Goal: Task Accomplishment & Management: Use online tool/utility

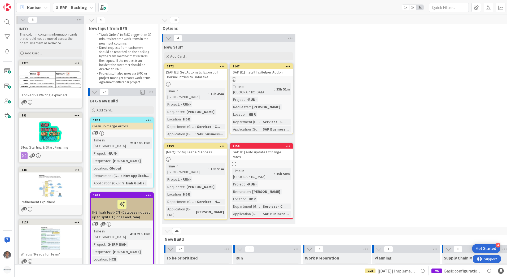
click at [382, 92] on div "4 New Stuff Add Card... 2147 [SAP B1] Install TaxHelper Addon Time in Column : …" at bounding box center [441, 130] width 560 height 192
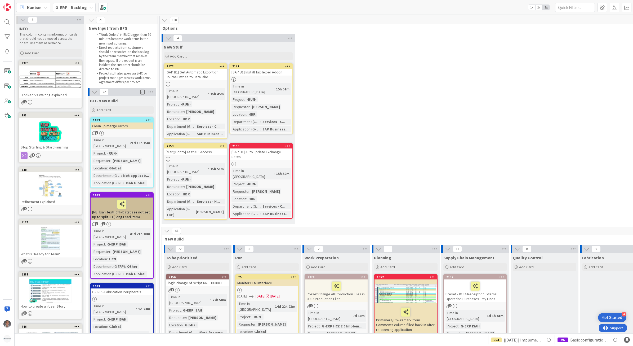
click at [350, 172] on div "4 New Stuff Add Card... 2147 [SAP B1] Install TaxHelper Addon Time in Column : …" at bounding box center [441, 130] width 560 height 192
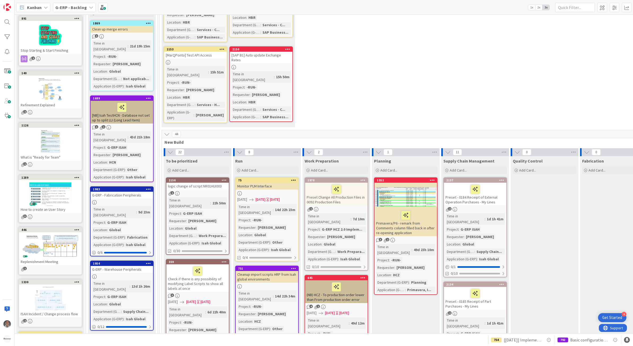
scroll to position [99, 0]
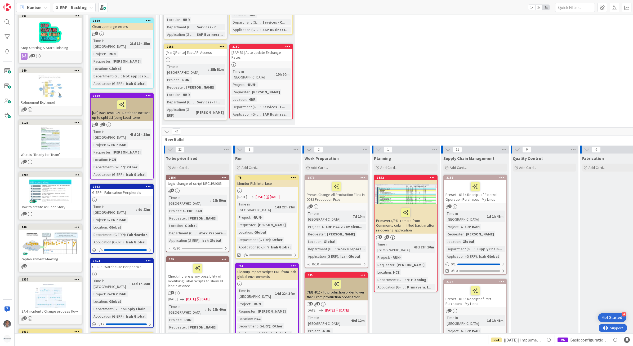
click at [200, 49] on div "[MarQPonto] Test API Access" at bounding box center [195, 52] width 63 height 7
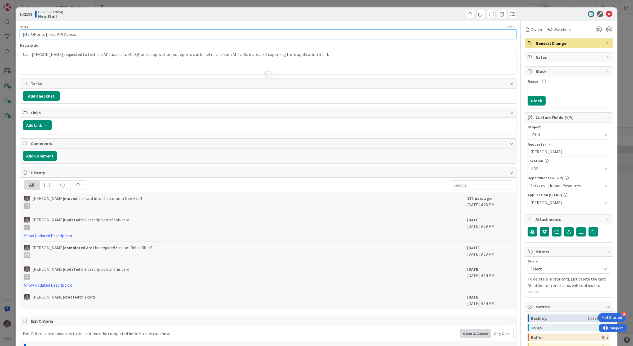
click at [52, 33] on input "[MarQPonto] Test API Access" at bounding box center [268, 34] width 497 height 10
click at [79, 33] on input "[MarQPonto] Investigate API Access" at bounding box center [268, 34] width 497 height 10
type input "[MarQPonto] Investigate API Functionalities"
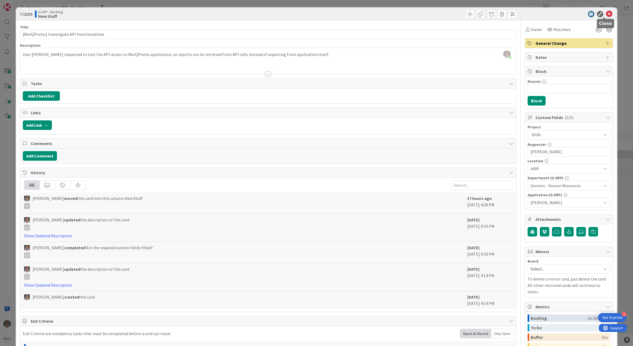
click at [607, 15] on icon at bounding box center [609, 14] width 6 height 6
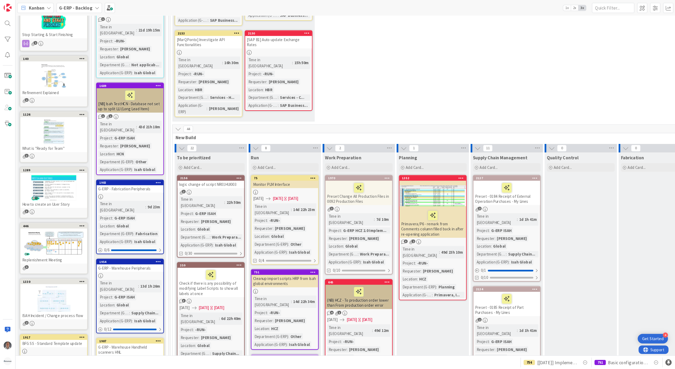
scroll to position [132, 0]
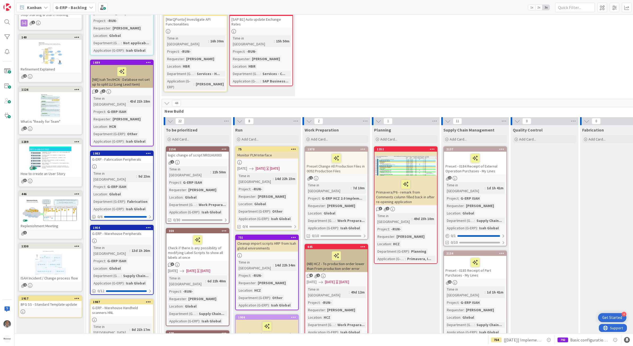
click at [547, 37] on div "4 New Stuff Add Card... 2147 [SAP B1] Install TaxHelper Addon Time in Column : …" at bounding box center [441, 0] width 560 height 197
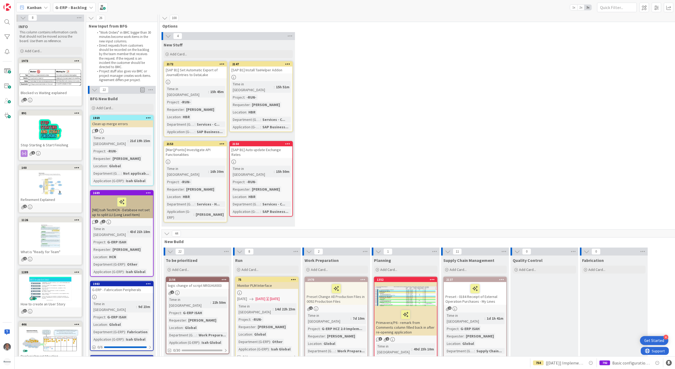
scroll to position [0, 0]
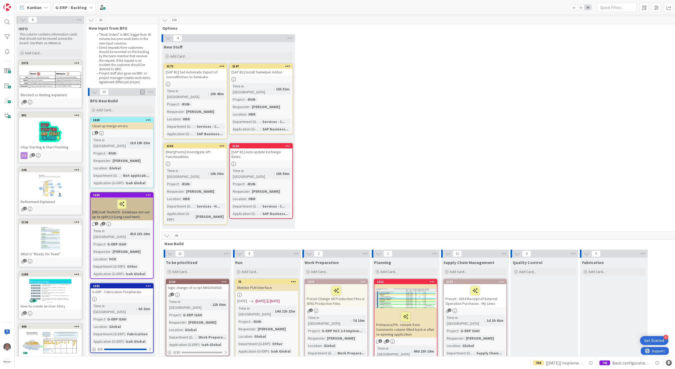
click at [76, 10] on span "G-ERP - Backlog" at bounding box center [71, 7] width 32 height 6
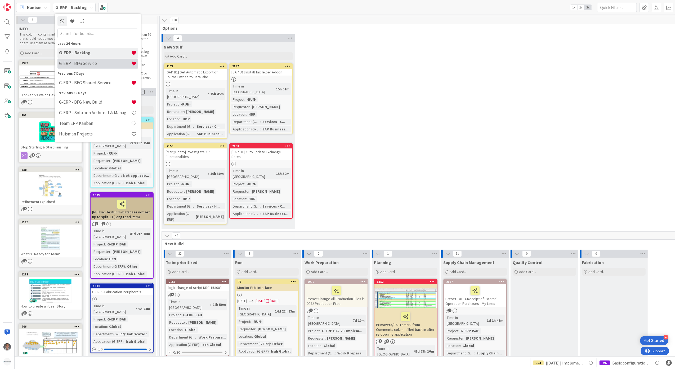
click at [90, 59] on div "G-ERP - BFG Service" at bounding box center [97, 63] width 81 height 10
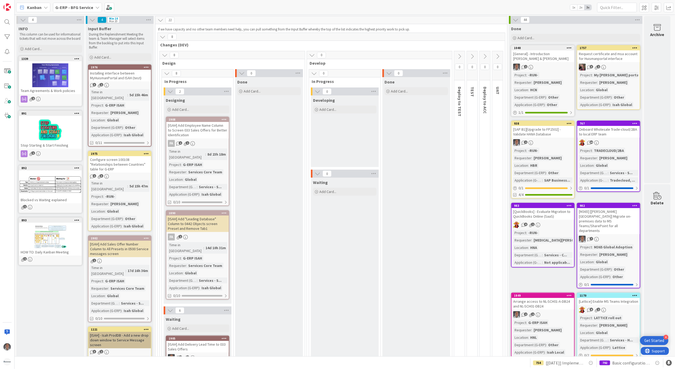
click at [82, 10] on b "G-ERP - BFG Service" at bounding box center [74, 7] width 38 height 5
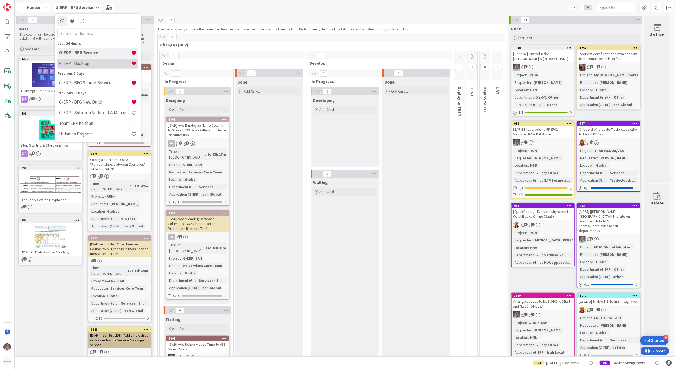
click at [85, 61] on h4 "G-ERP - Backlog" at bounding box center [95, 63] width 72 height 5
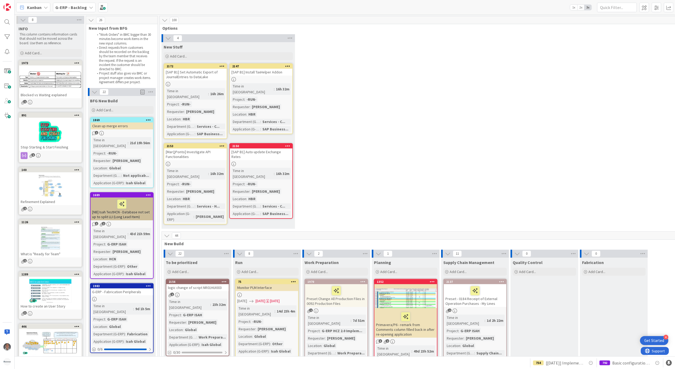
click at [76, 6] on b "G-ERP - Backlog" at bounding box center [71, 7] width 32 height 5
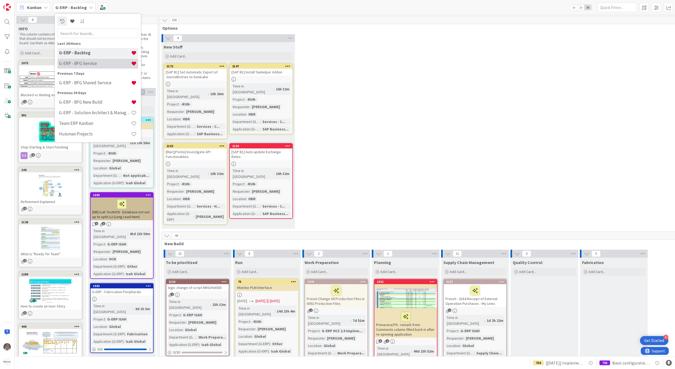
click at [92, 60] on div "G-ERP - BFG Service" at bounding box center [97, 63] width 81 height 10
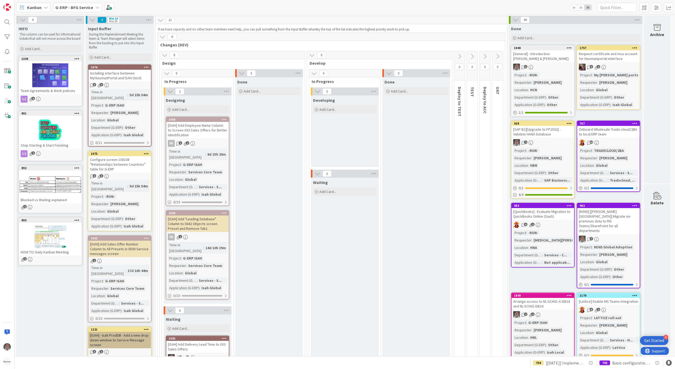
click at [86, 9] on b "G-ERP - BFG Service" at bounding box center [74, 7] width 38 height 5
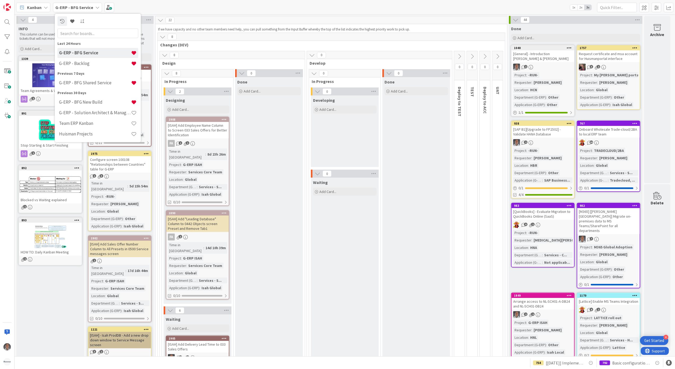
click at [146, 4] on div "Kanban G-ERP - BFG Service Last 24 Hours G-ERP - BFG Service G-ERP - Backlog Pr…" at bounding box center [345, 7] width 661 height 15
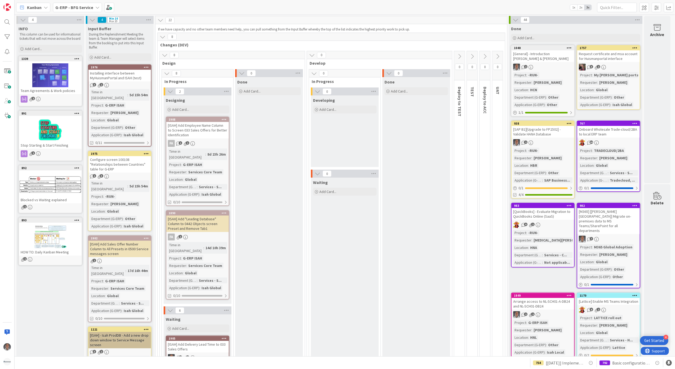
click at [86, 7] on b "G-ERP - BFG Service" at bounding box center [74, 7] width 38 height 5
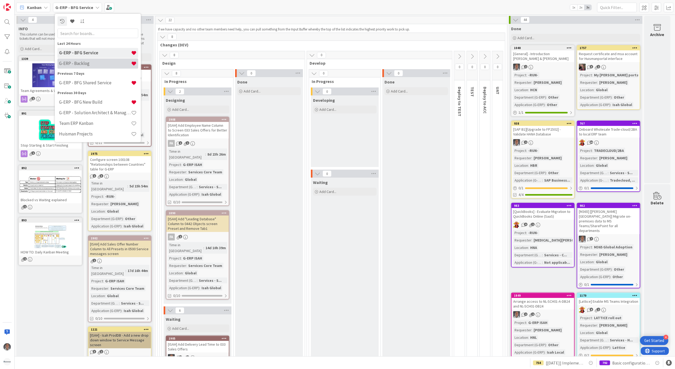
click at [87, 60] on div "G-ERP - Backlog" at bounding box center [97, 63] width 81 height 10
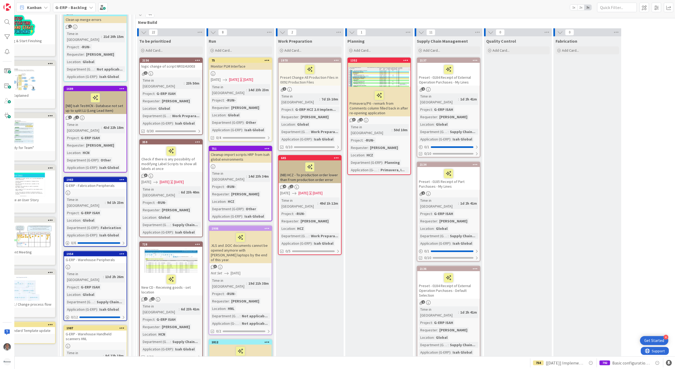
scroll to position [0, 26]
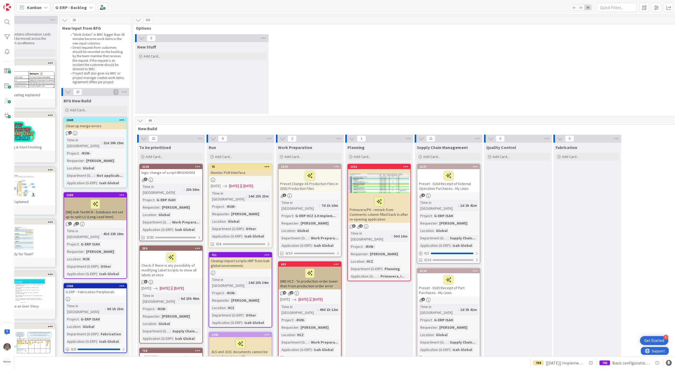
click at [81, 9] on b "G-ERP - Backlog" at bounding box center [71, 7] width 32 height 5
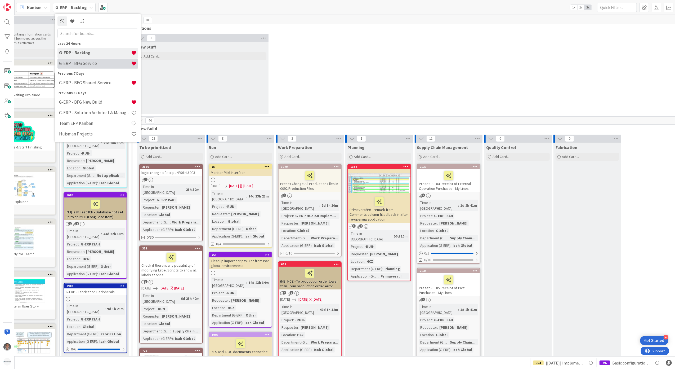
click at [86, 63] on h4 "G-ERP - BFG Service" at bounding box center [95, 63] width 72 height 5
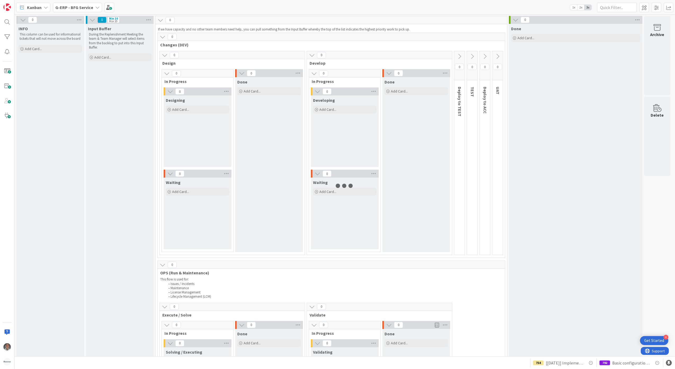
click at [86, 8] on b "G-ERP - BFG Service" at bounding box center [74, 7] width 38 height 5
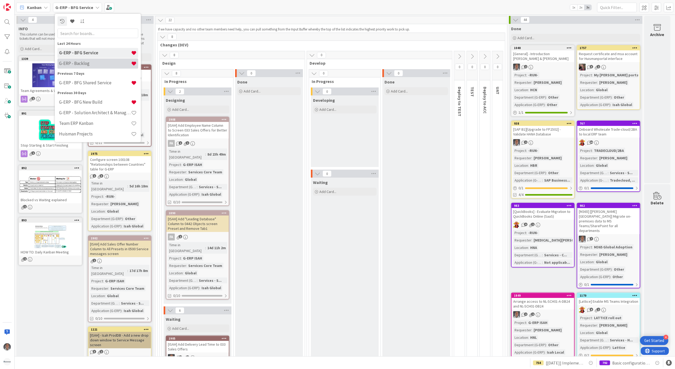
click at [90, 63] on h4 "G-ERP - Backlog" at bounding box center [95, 63] width 72 height 5
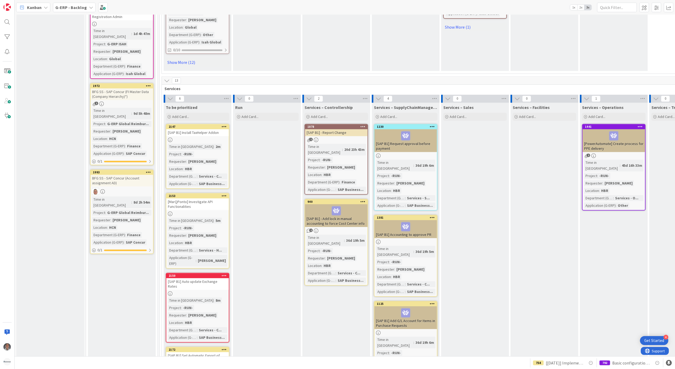
scroll to position [1095, 0]
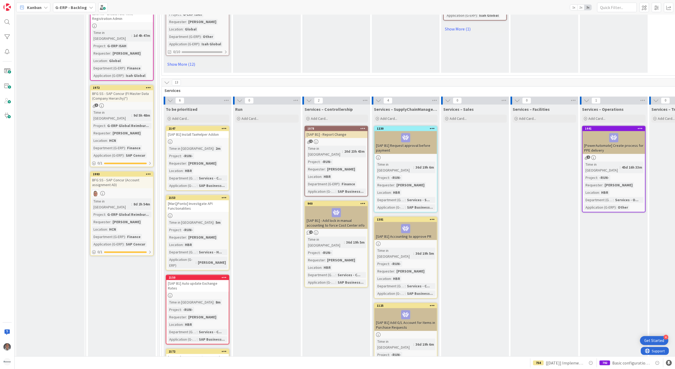
click at [205, 131] on div "[SAP B1] Install TaxHelper Addon" at bounding box center [197, 134] width 63 height 7
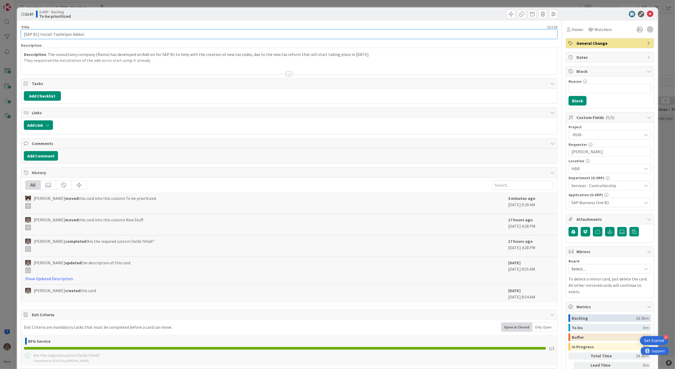
click at [46, 34] on input "[SAP B1] Install TaxHelper Addon" at bounding box center [289, 34] width 537 height 10
type input "[SAP B1] Investigate TaxHelper Addon"
click at [282, 74] on div at bounding box center [289, 68] width 536 height 14
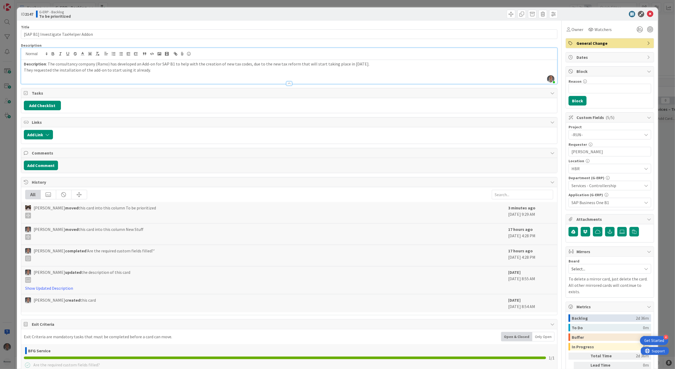
click at [28, 70] on p "They requested the installation of the add-on to start using it already." at bounding box center [289, 70] width 531 height 6
drag, startPoint x: 28, startPoint y: 70, endPoint x: 49, endPoint y: 84, distance: 25.0
click at [29, 71] on p "They requested the installation of the add-on to start using it already." at bounding box center [289, 70] width 531 height 6
click at [647, 14] on icon at bounding box center [650, 14] width 6 height 6
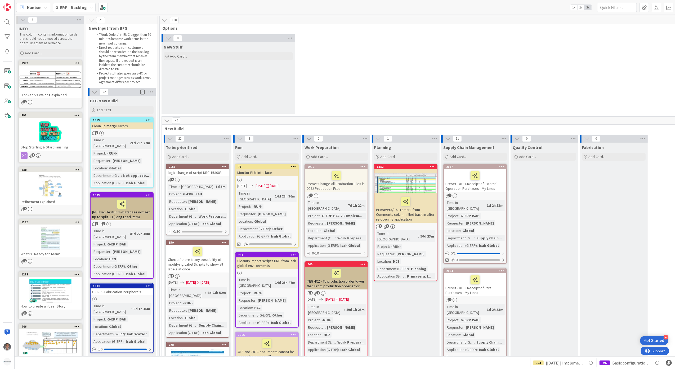
click at [166, 122] on icon at bounding box center [167, 121] width 6 height 6
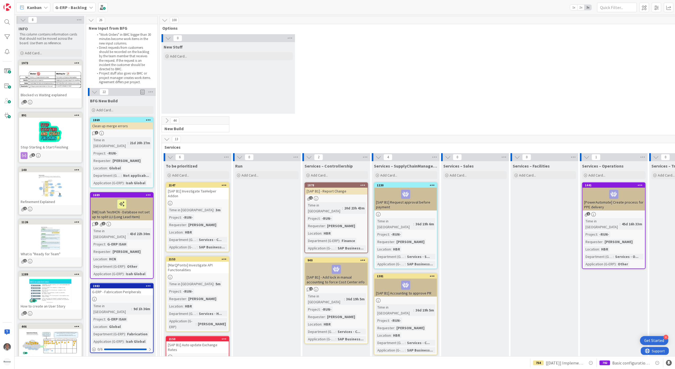
click at [166, 139] on icon at bounding box center [167, 139] width 6 height 6
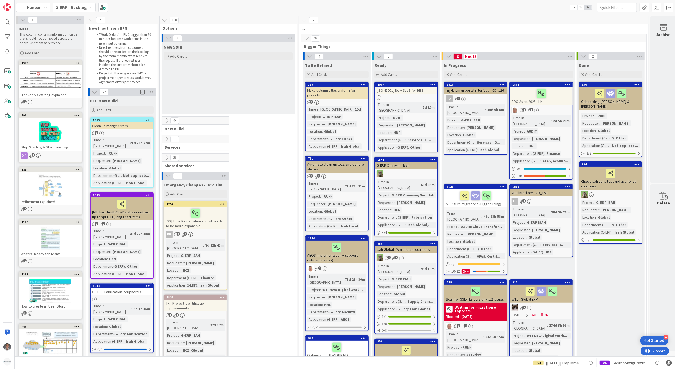
click at [166, 159] on icon at bounding box center [167, 158] width 6 height 6
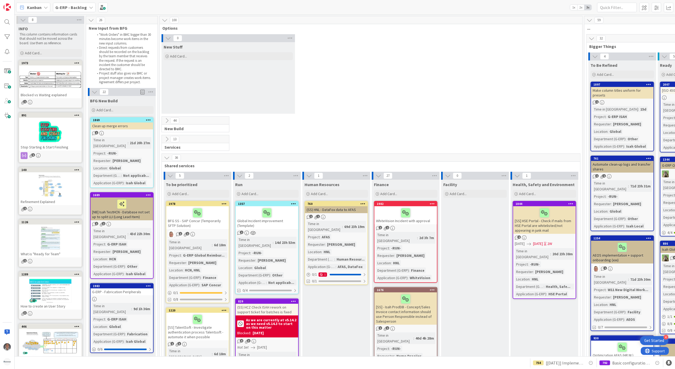
click at [167, 159] on icon at bounding box center [167, 158] width 6 height 6
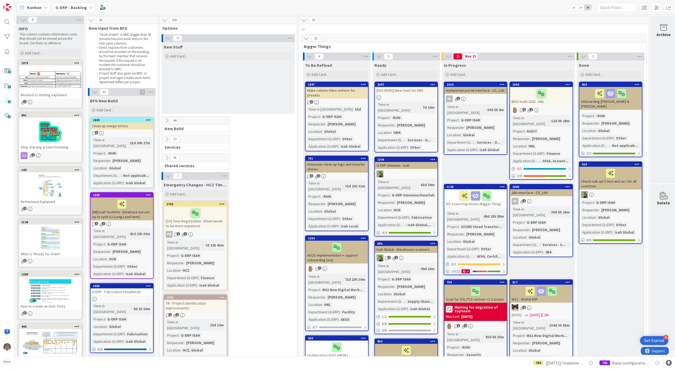
click at [167, 159] on icon at bounding box center [167, 158] width 6 height 6
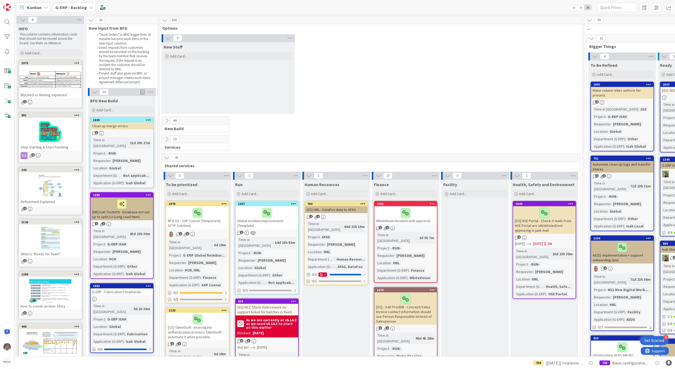
click at [166, 160] on icon at bounding box center [167, 158] width 6 height 6
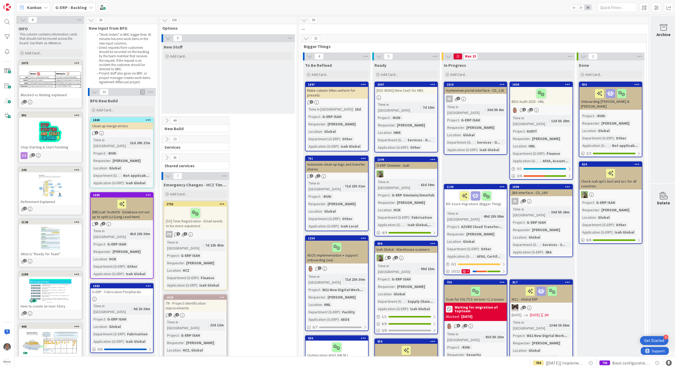
click at [167, 176] on icon at bounding box center [168, 176] width 6 height 6
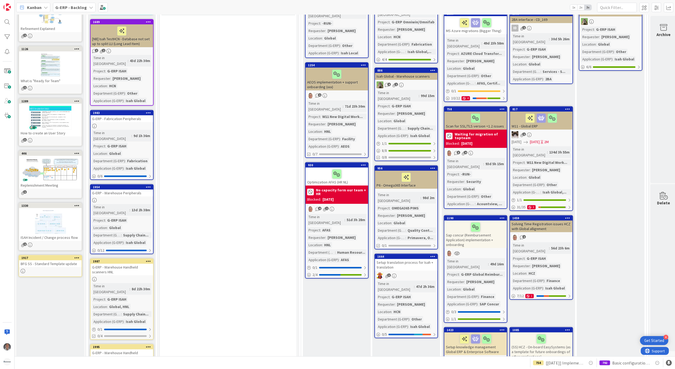
scroll to position [282, 0]
